Goal: Communication & Community: Participate in discussion

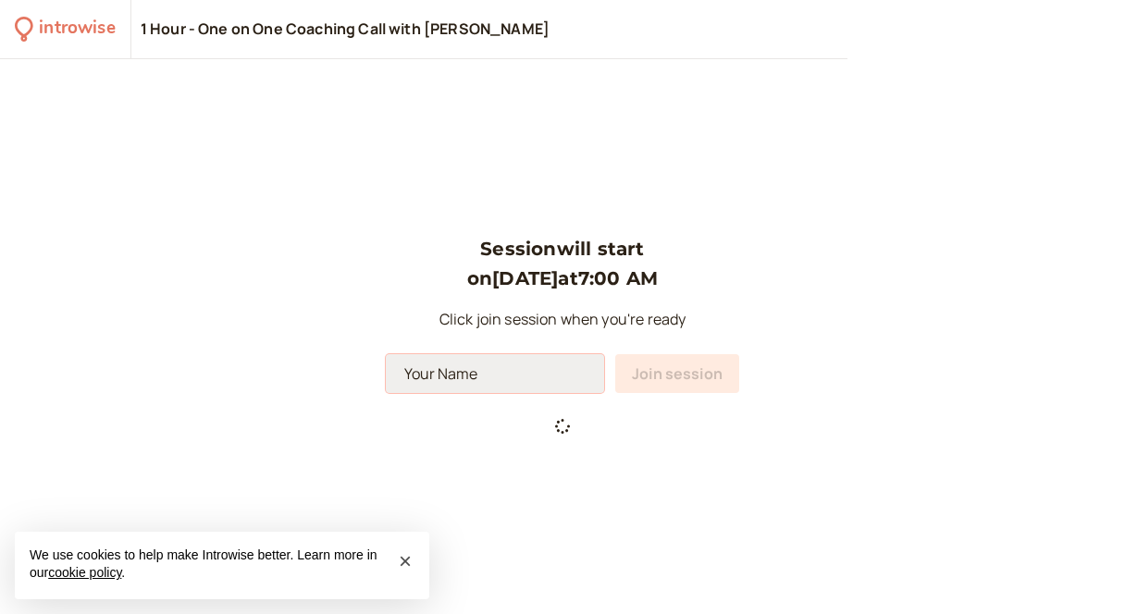
click at [532, 376] on input at bounding box center [495, 373] width 218 height 39
type input "[PERSON_NAME]"
click at [577, 371] on input "[PERSON_NAME]" at bounding box center [495, 373] width 218 height 39
type input "[PERSON_NAME]"
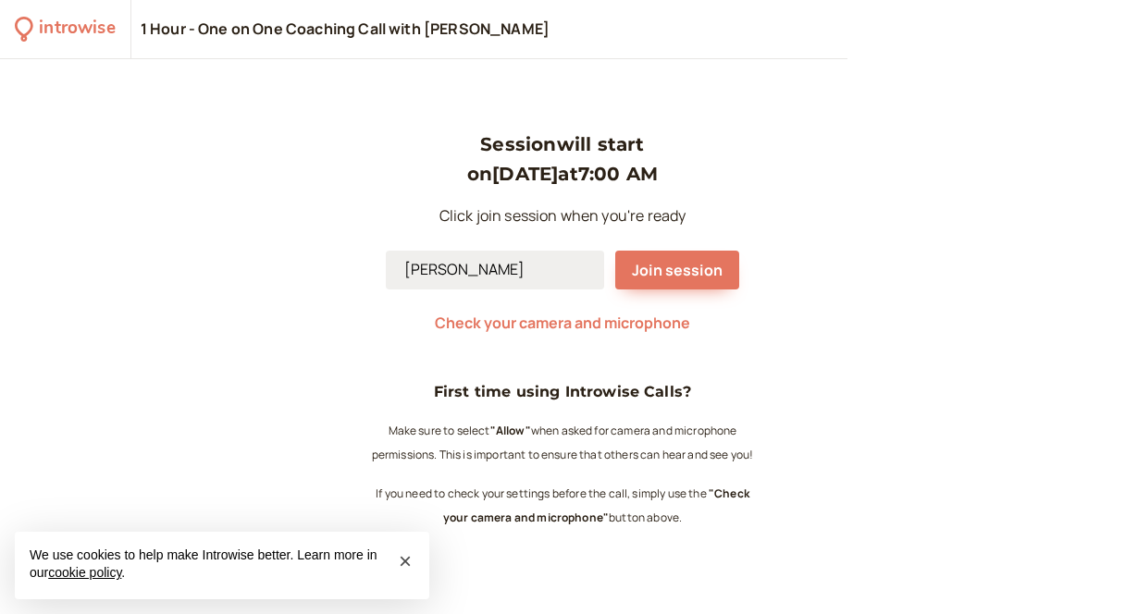
click at [572, 265] on input "[PERSON_NAME]" at bounding box center [495, 270] width 218 height 39
click at [722, 268] on button "Join session" at bounding box center [677, 270] width 124 height 39
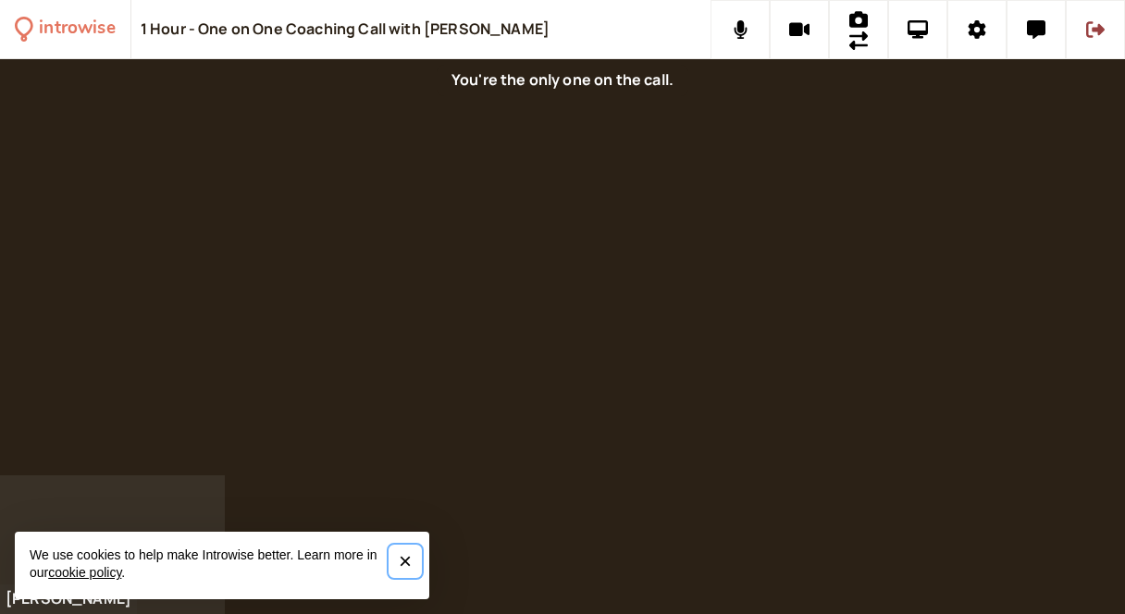
click at [408, 565] on span "×" at bounding box center [405, 560] width 13 height 25
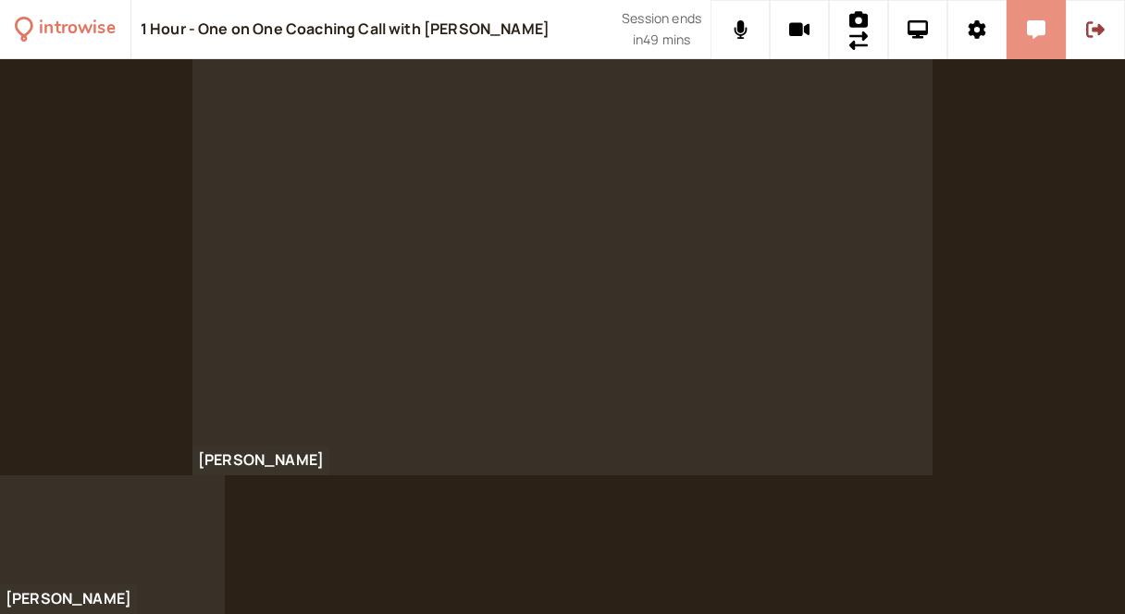
click at [1041, 14] on button at bounding box center [1035, 29] width 59 height 59
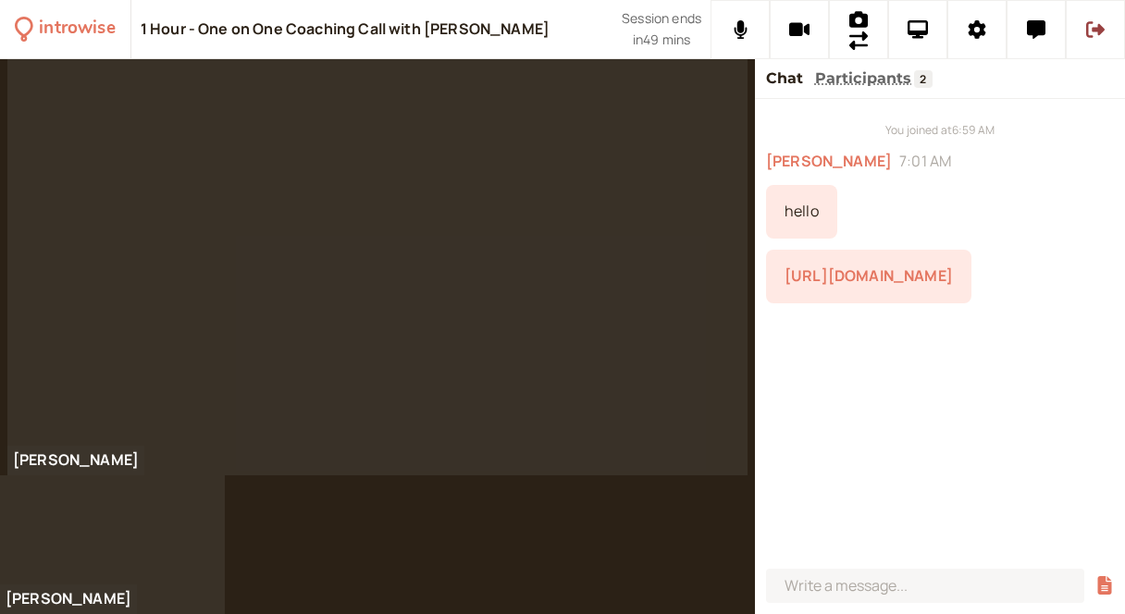
click at [908, 277] on link "[URL][DOMAIN_NAME]" at bounding box center [868, 275] width 168 height 20
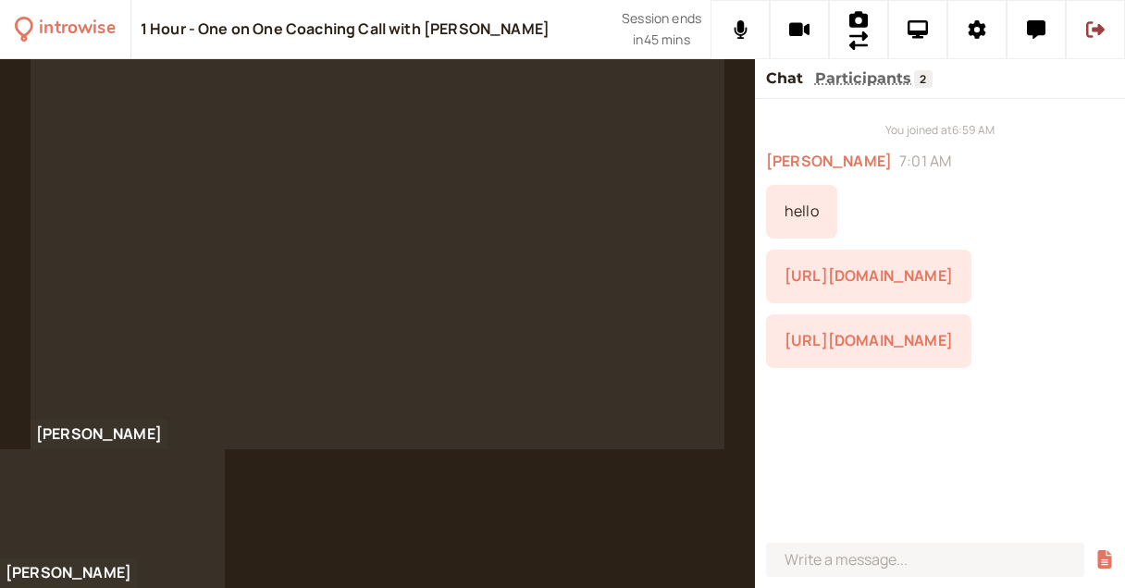
click at [848, 334] on link "[URL][DOMAIN_NAME]" at bounding box center [868, 340] width 168 height 20
click at [943, 567] on input at bounding box center [925, 560] width 318 height 34
paste input "[URL][DOMAIN_NAME]"
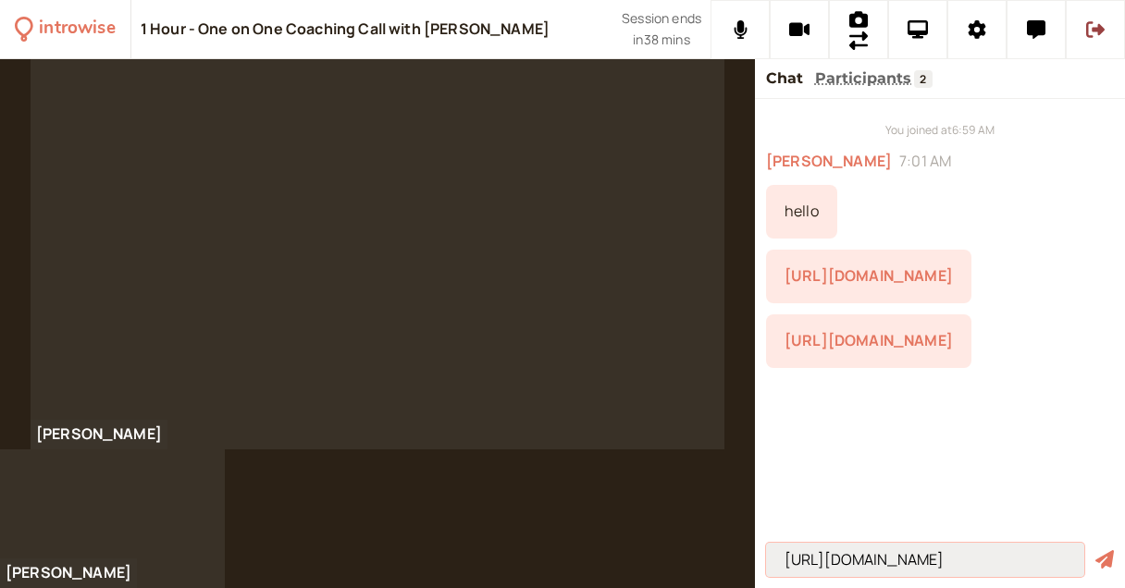
type input "[URL][DOMAIN_NAME]"
click at [1104, 560] on button "submit" at bounding box center [1104, 559] width 18 height 19
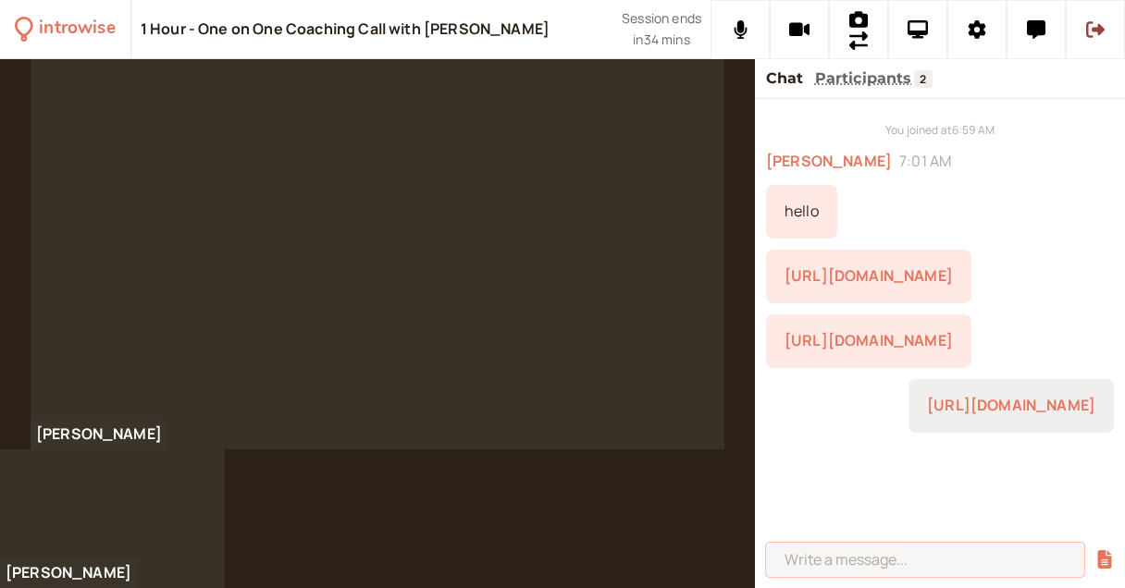
scroll to position [59, 0]
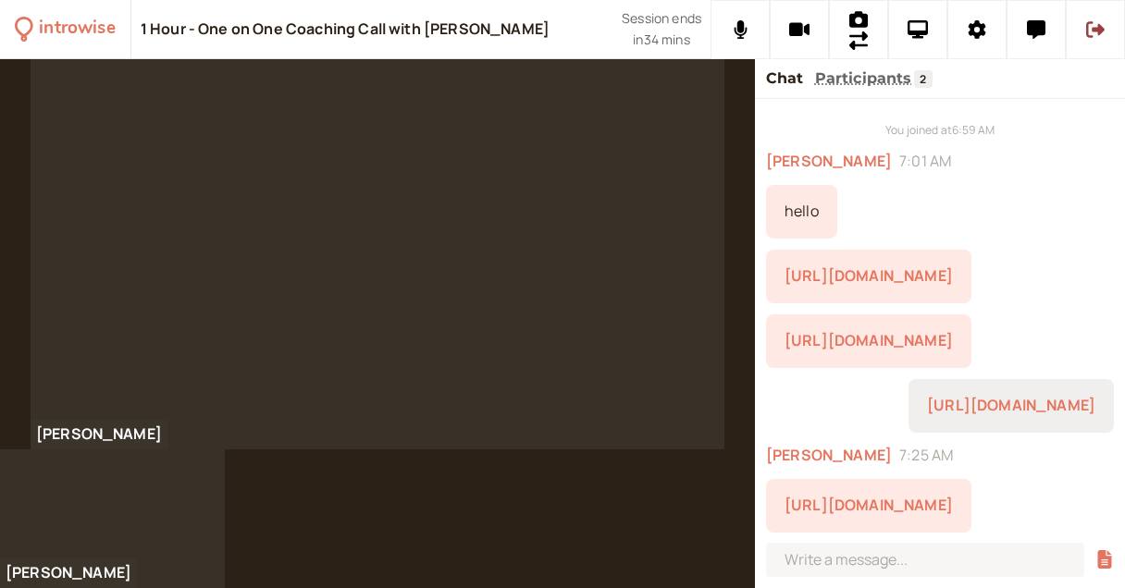
click at [906, 507] on link "[URL][DOMAIN_NAME]" at bounding box center [868, 505] width 168 height 20
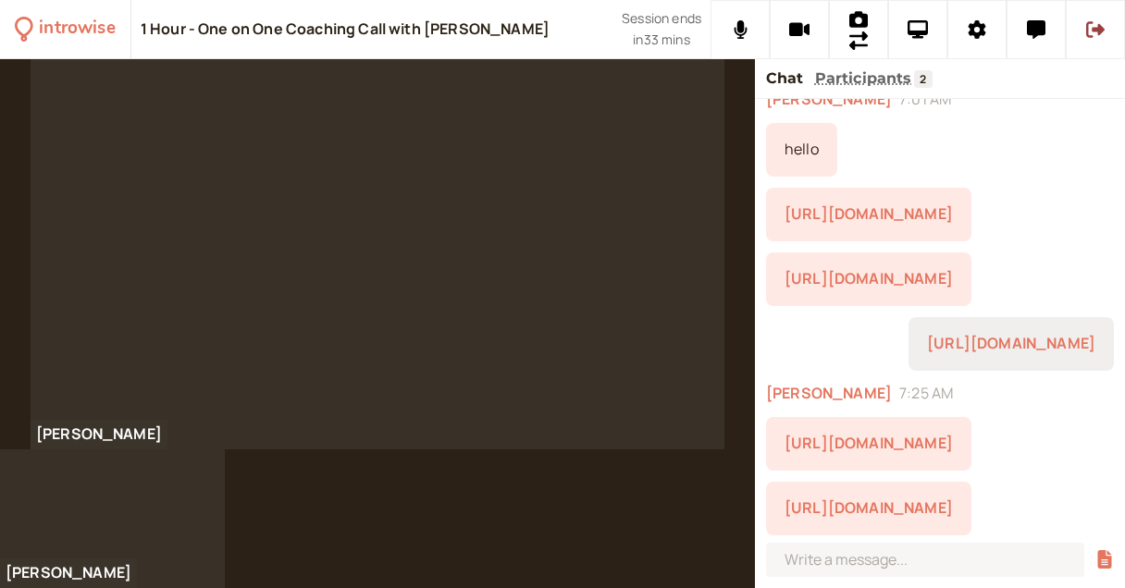
click at [906, 517] on link "[URL][DOMAIN_NAME]" at bounding box center [868, 508] width 168 height 20
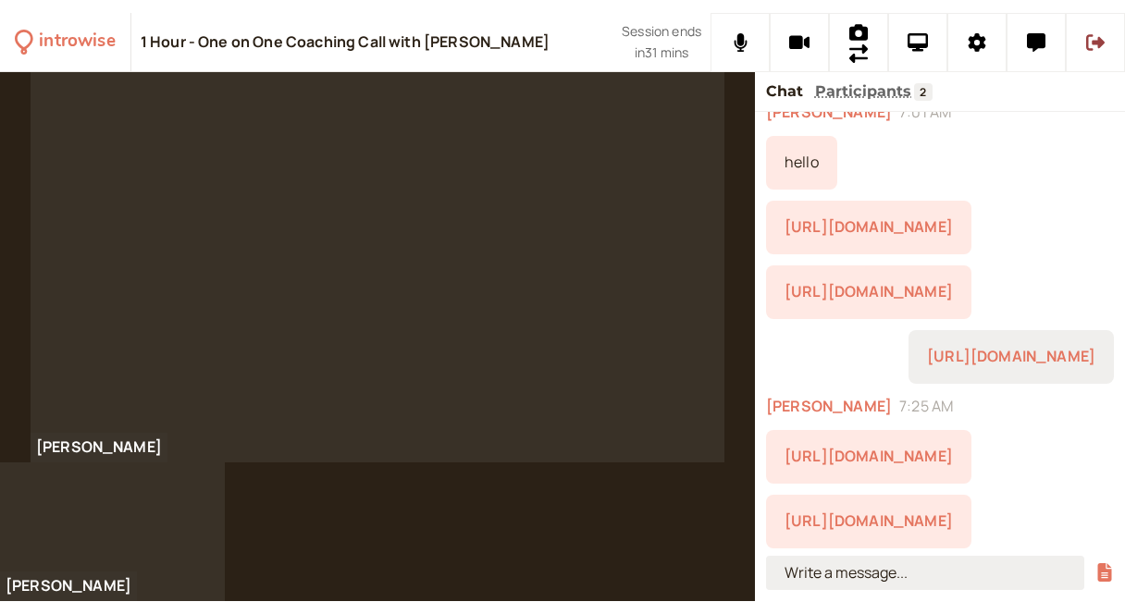
scroll to position [210, 0]
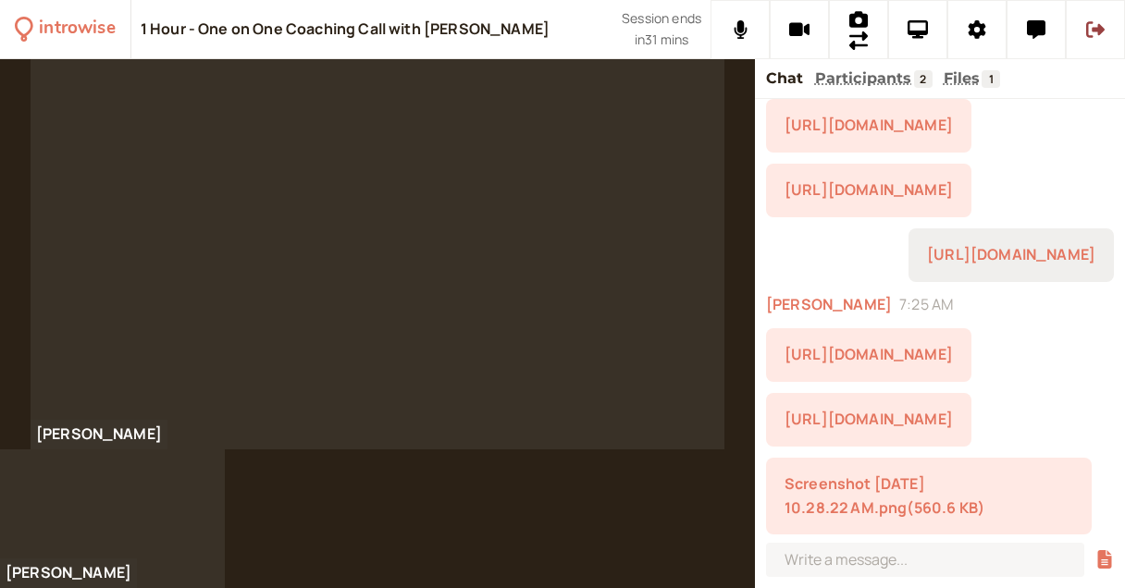
click at [950, 499] on link "Screenshot [DATE] 10.28.22 AM.png ( 560.6 KB )" at bounding box center [884, 496] width 200 height 44
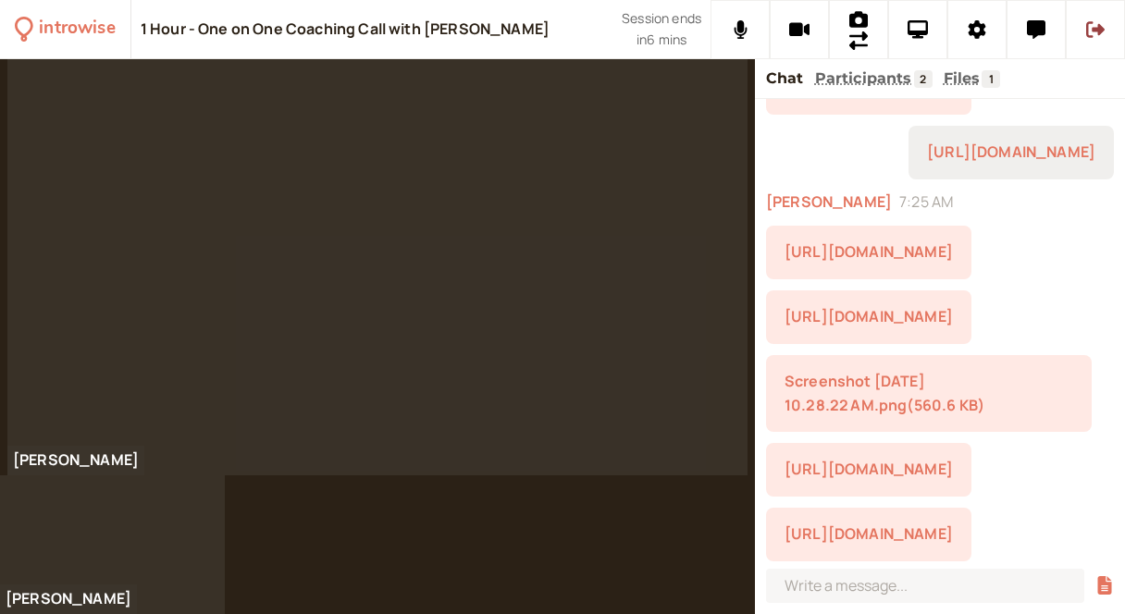
scroll to position [0, 0]
click at [877, 524] on link "[URL][DOMAIN_NAME]" at bounding box center [868, 534] width 168 height 20
click at [953, 459] on link "[URL][DOMAIN_NAME]" at bounding box center [868, 469] width 168 height 20
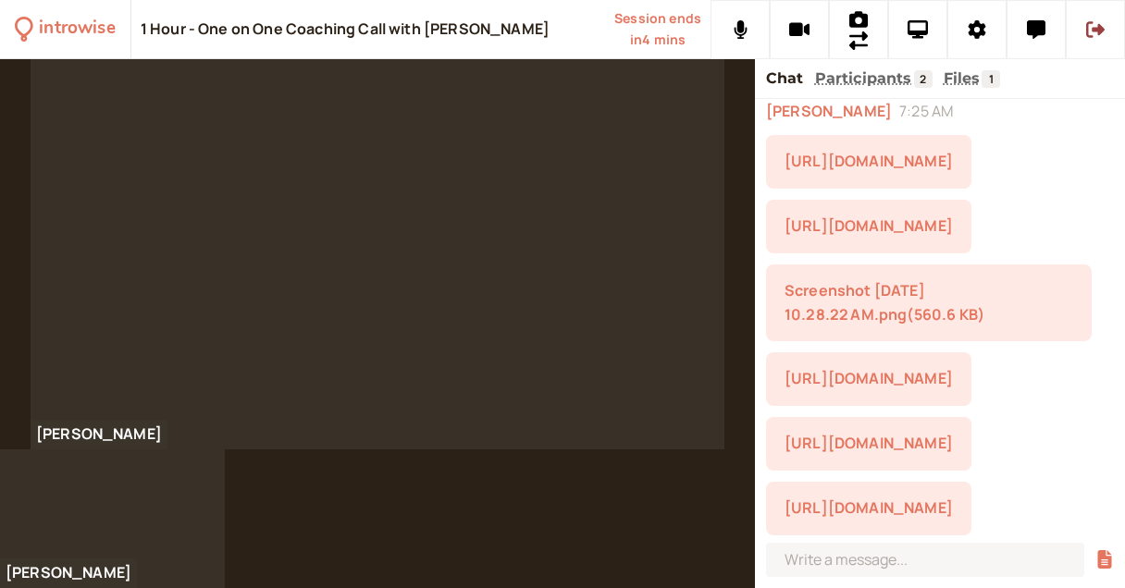
scroll to position [448, 0]
click at [888, 498] on link "[URL][DOMAIN_NAME]" at bounding box center [868, 508] width 168 height 20
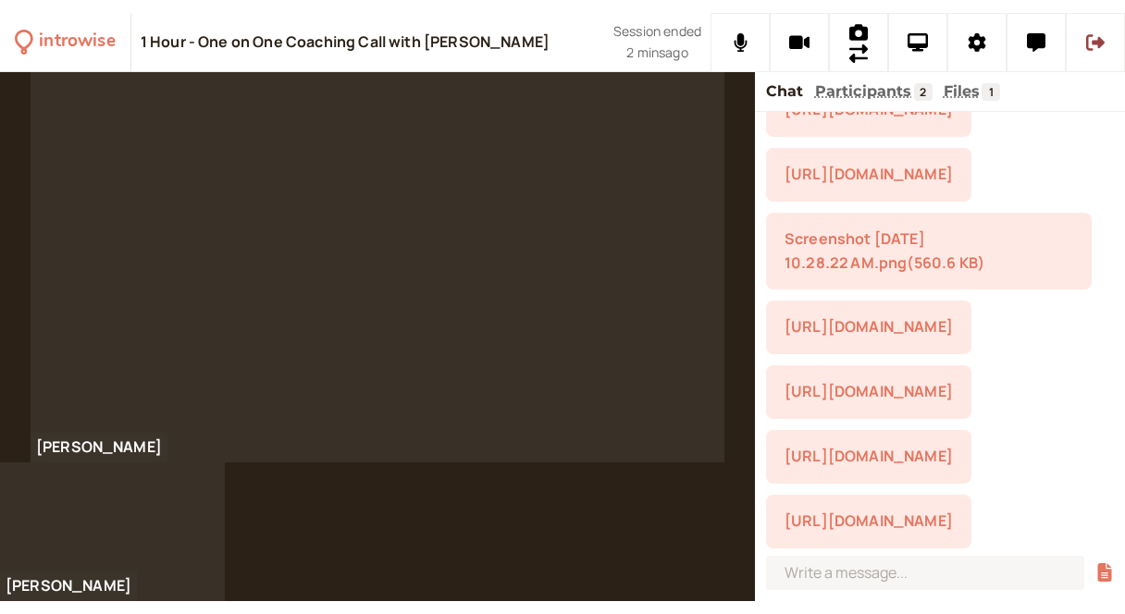
scroll to position [511, 0]
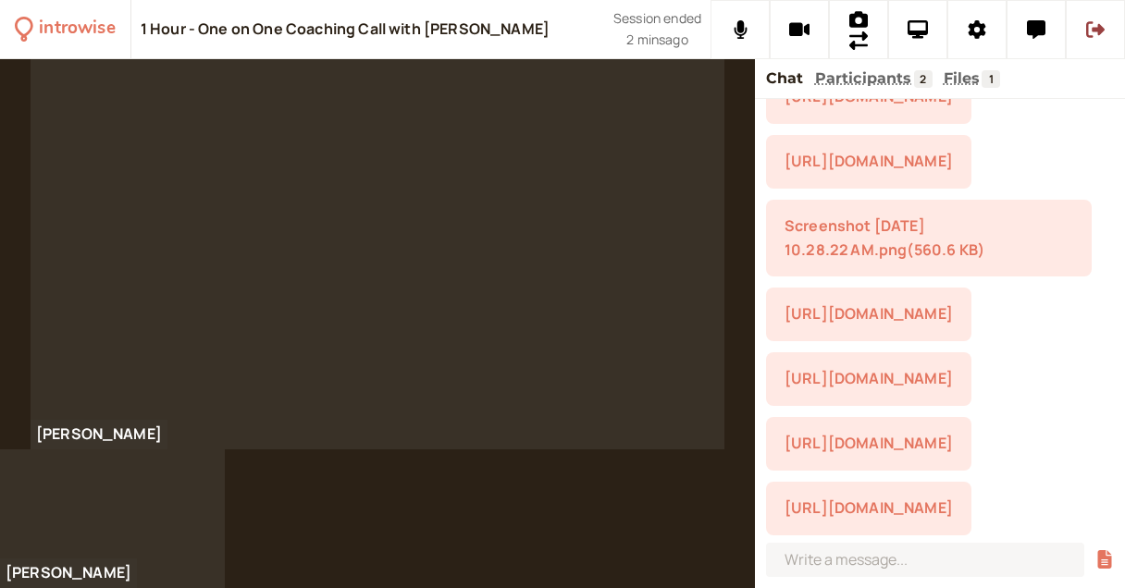
click at [918, 516] on link "[URL][DOMAIN_NAME]" at bounding box center [868, 508] width 168 height 20
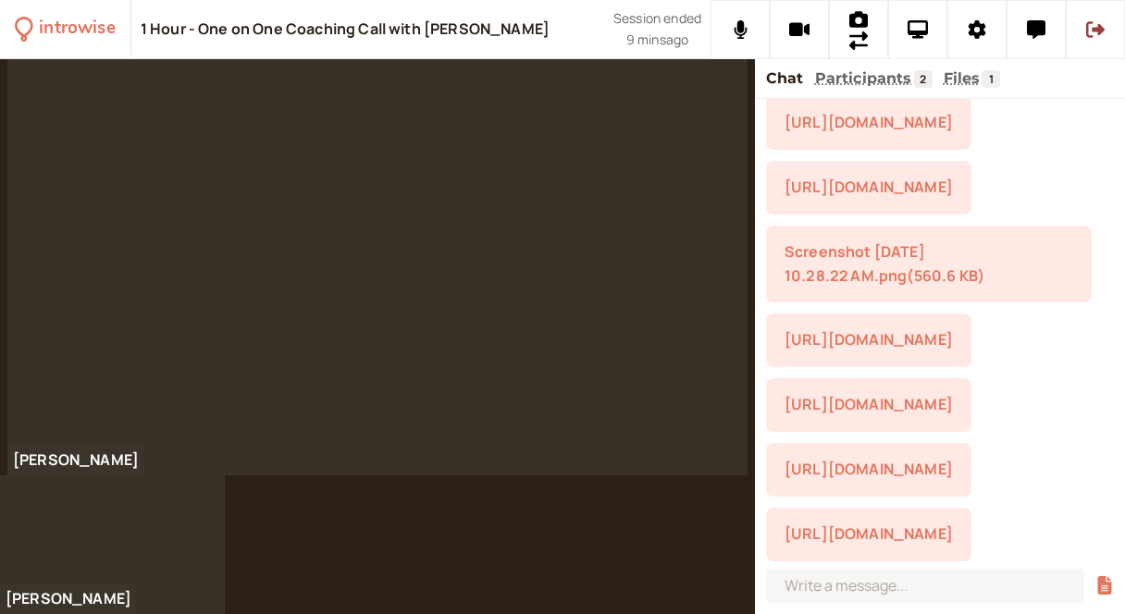
scroll to position [0, 0]
